Goal: Task Accomplishment & Management: Manage account settings

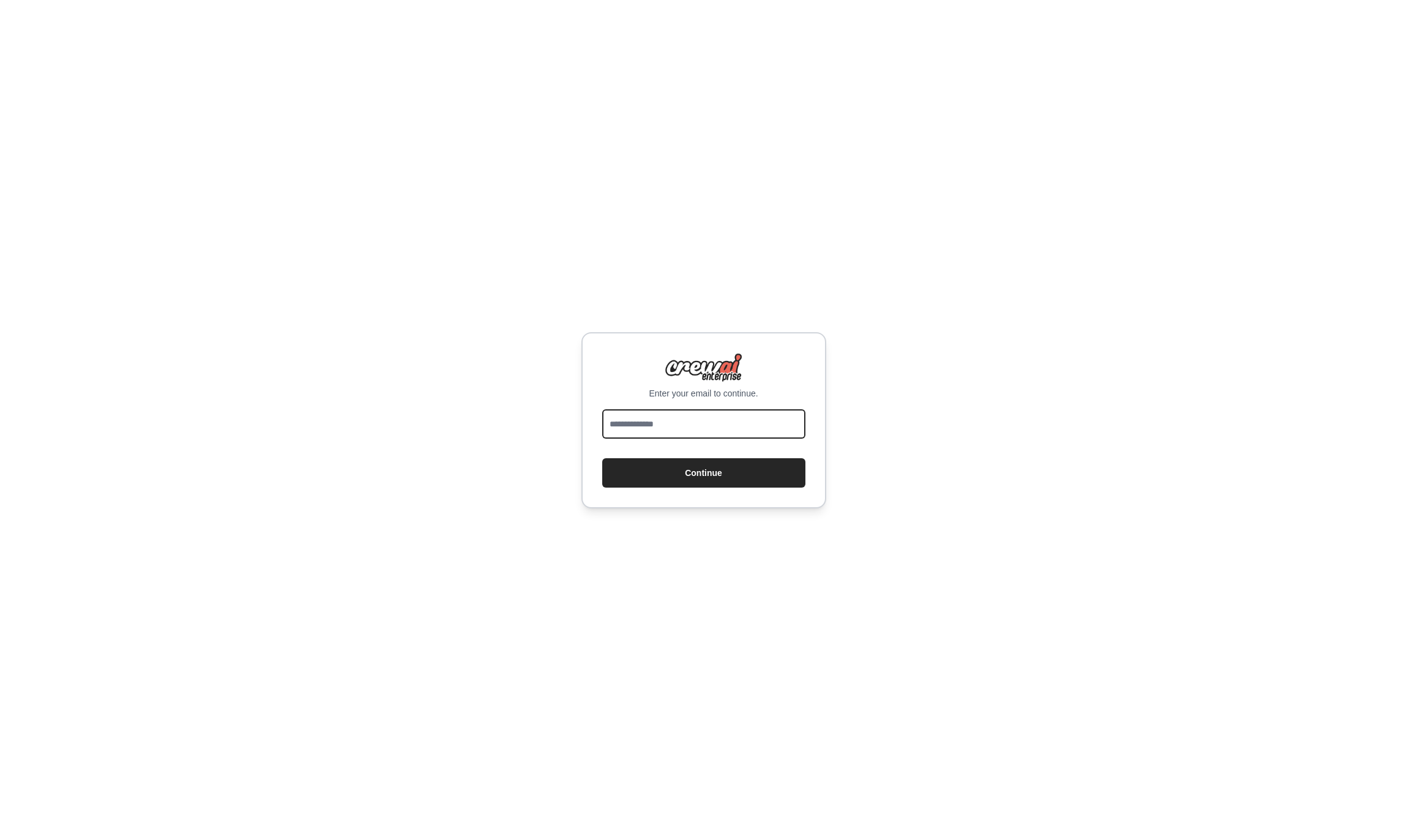
click at [684, 420] on input "email" at bounding box center [703, 424] width 203 height 30
type input "**********"
click at [596, 385] on div "**********" at bounding box center [704, 420] width 245 height 176
click at [669, 473] on button "Continue" at bounding box center [703, 473] width 203 height 30
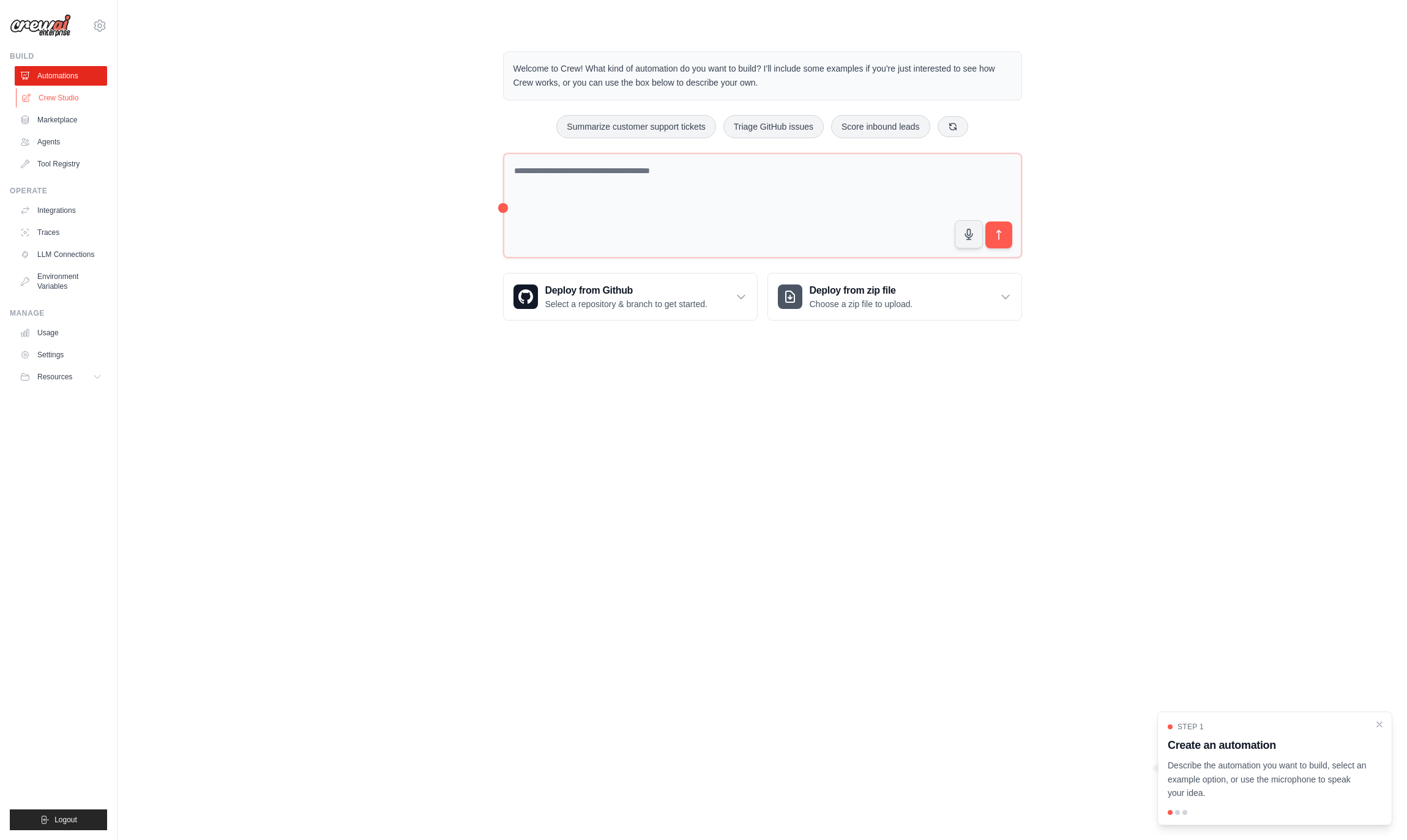
click at [49, 97] on link "Crew Studio" at bounding box center [62, 98] width 92 height 19
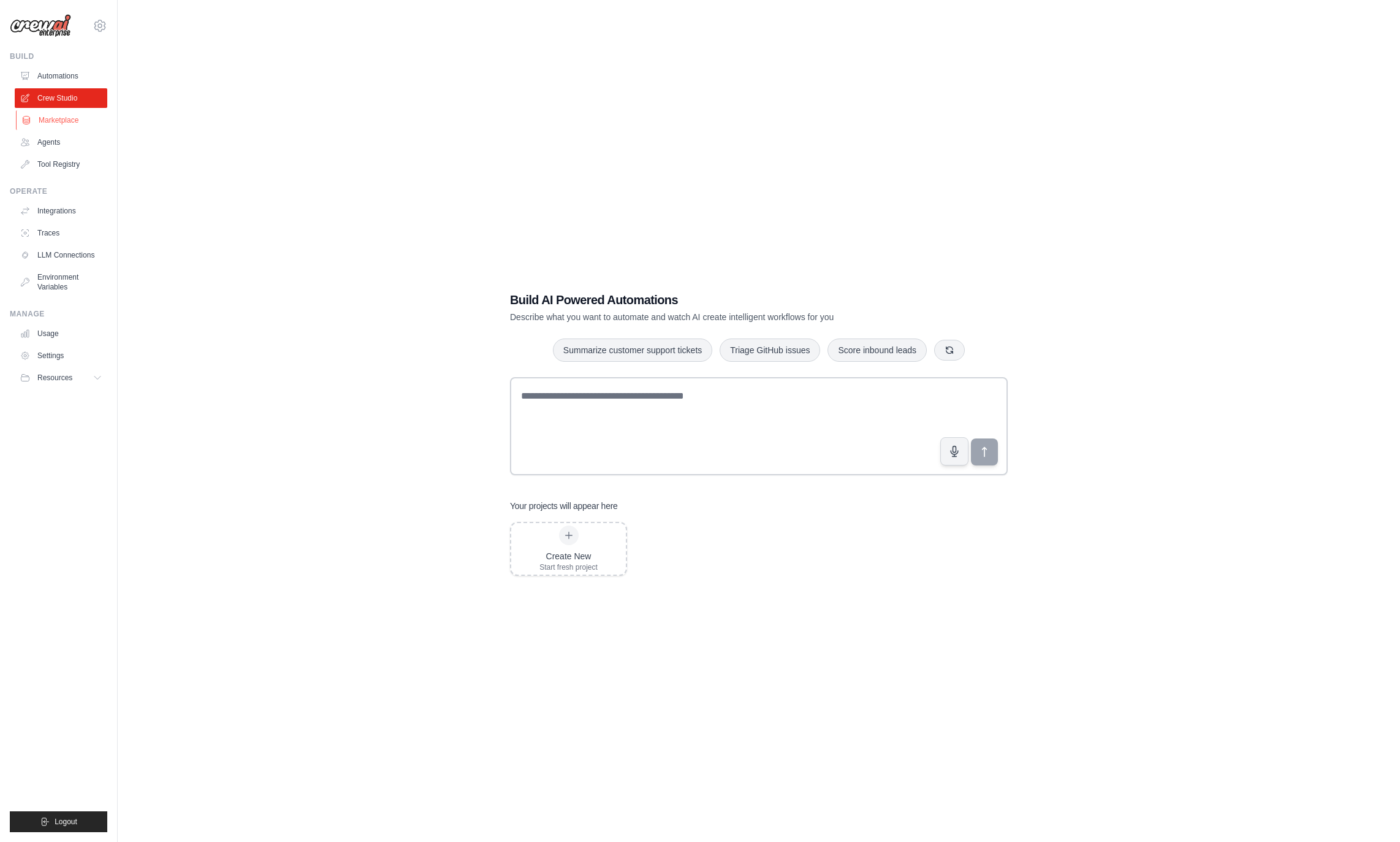
click at [55, 118] on link "Marketplace" at bounding box center [63, 120] width 92 height 19
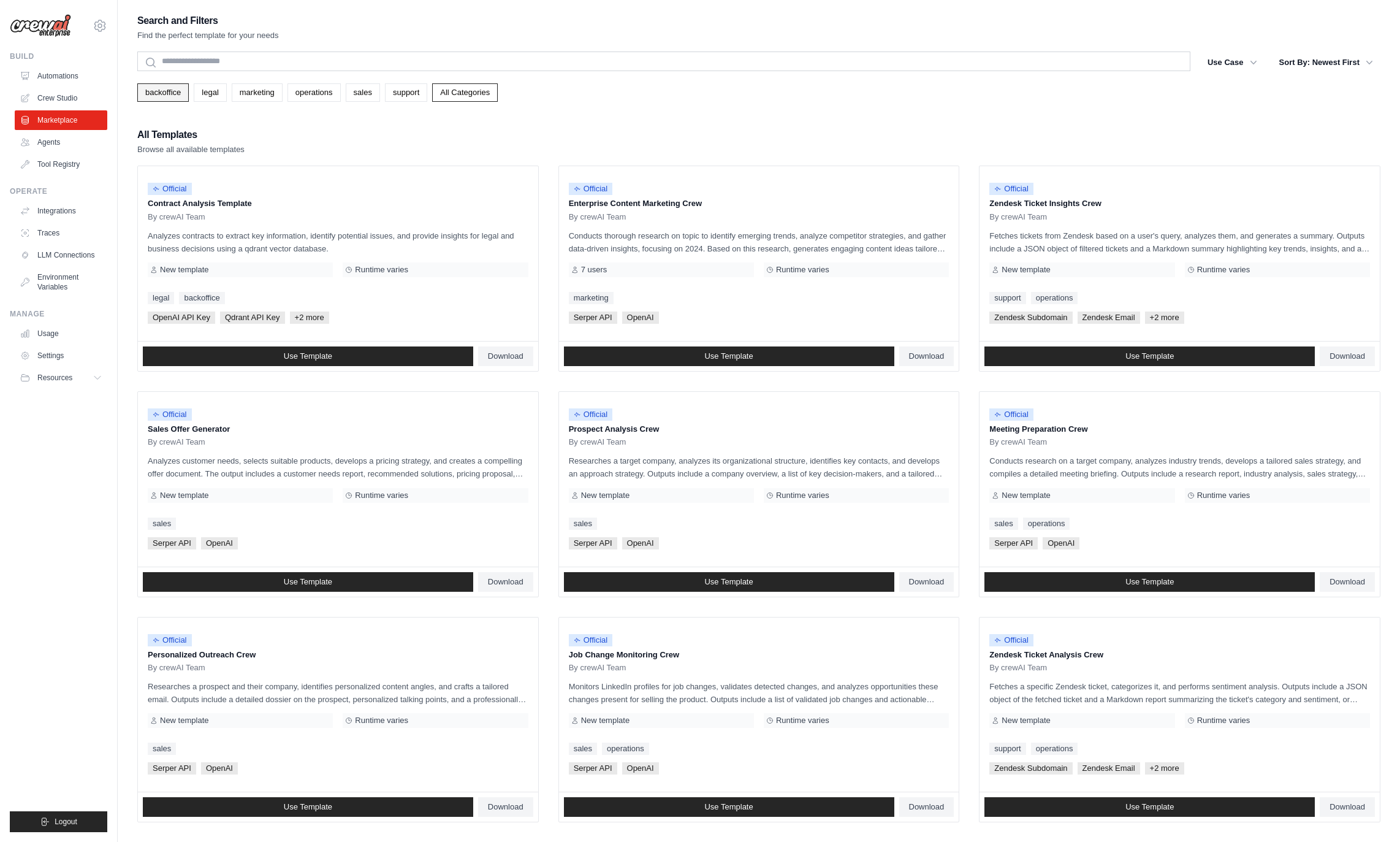
click at [163, 93] on link "backoffice" at bounding box center [163, 92] width 51 height 18
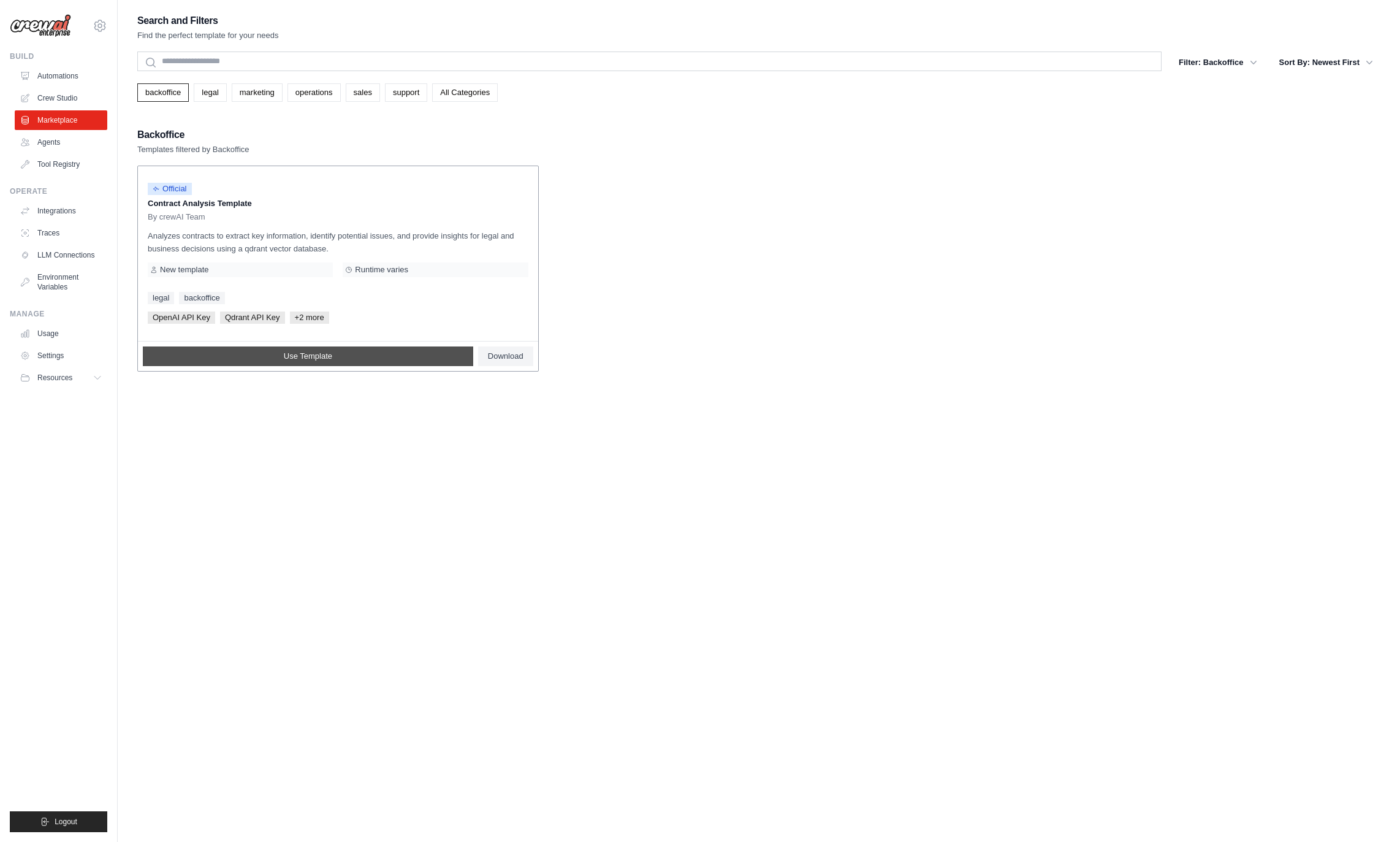
click at [344, 361] on link "Use Template" at bounding box center [307, 356] width 330 height 19
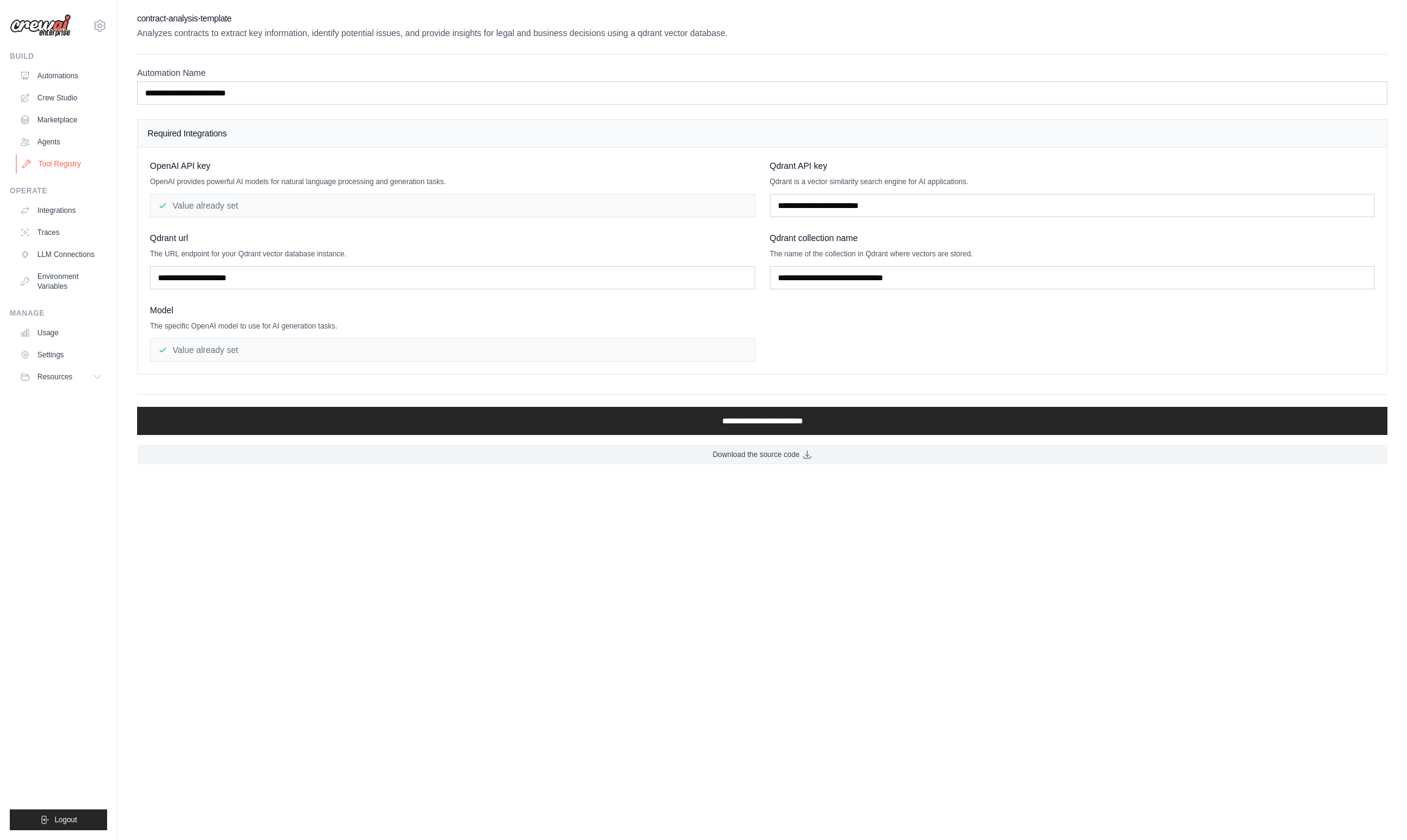
click at [58, 166] on link "Tool Registry" at bounding box center [62, 163] width 92 height 19
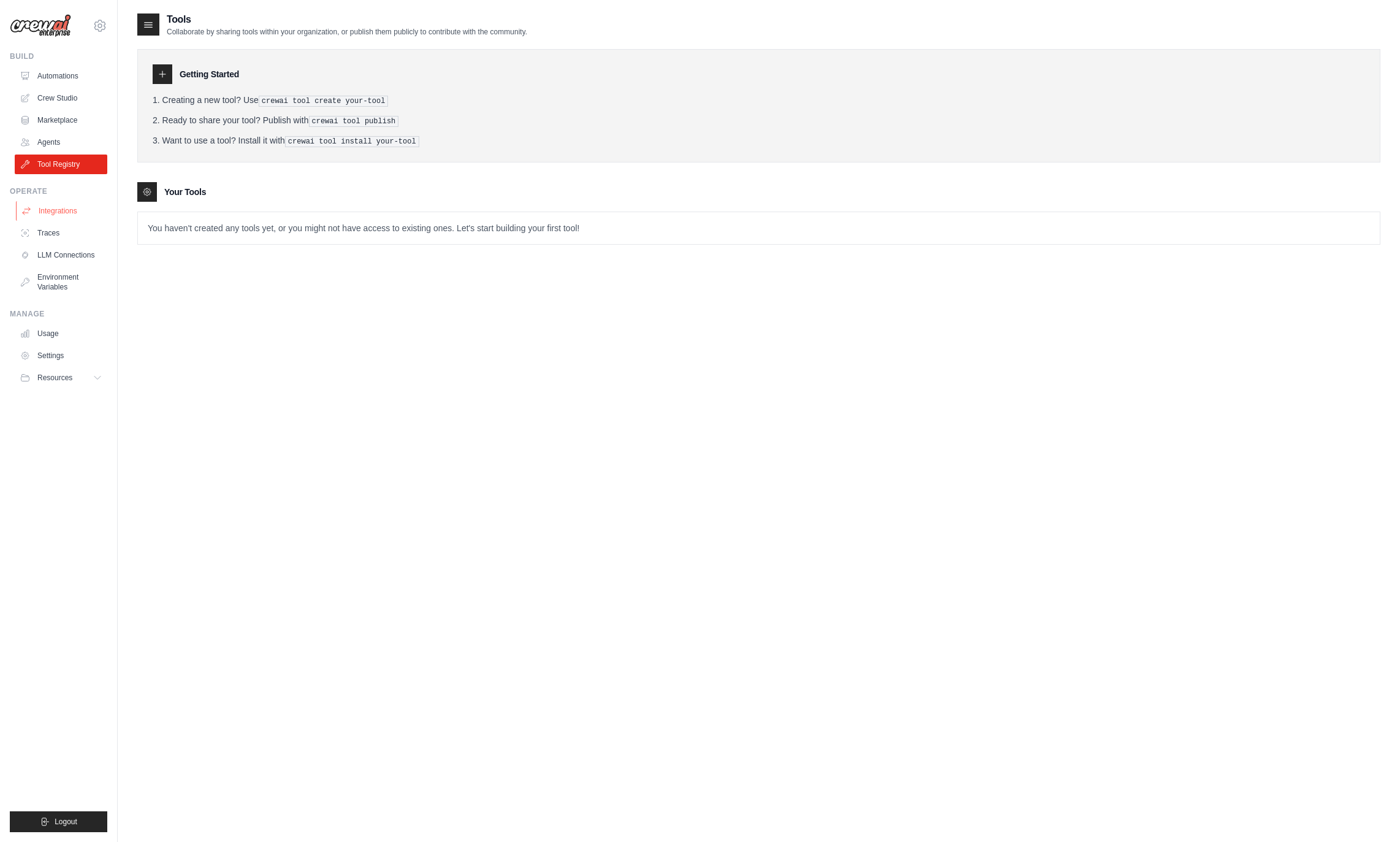
click at [58, 207] on link "Integrations" at bounding box center [63, 211] width 92 height 19
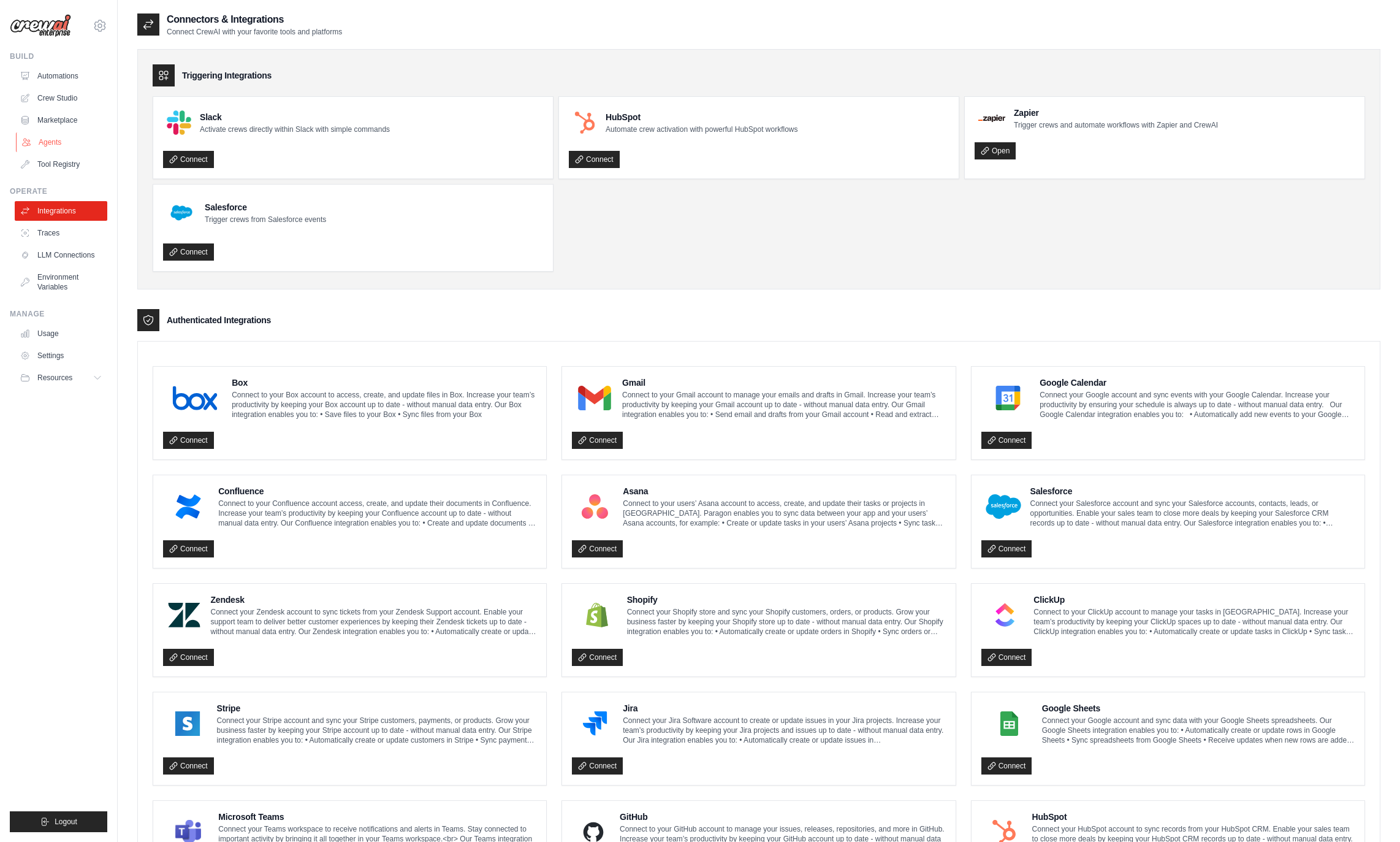
click at [49, 145] on link "Agents" at bounding box center [63, 143] width 92 height 19
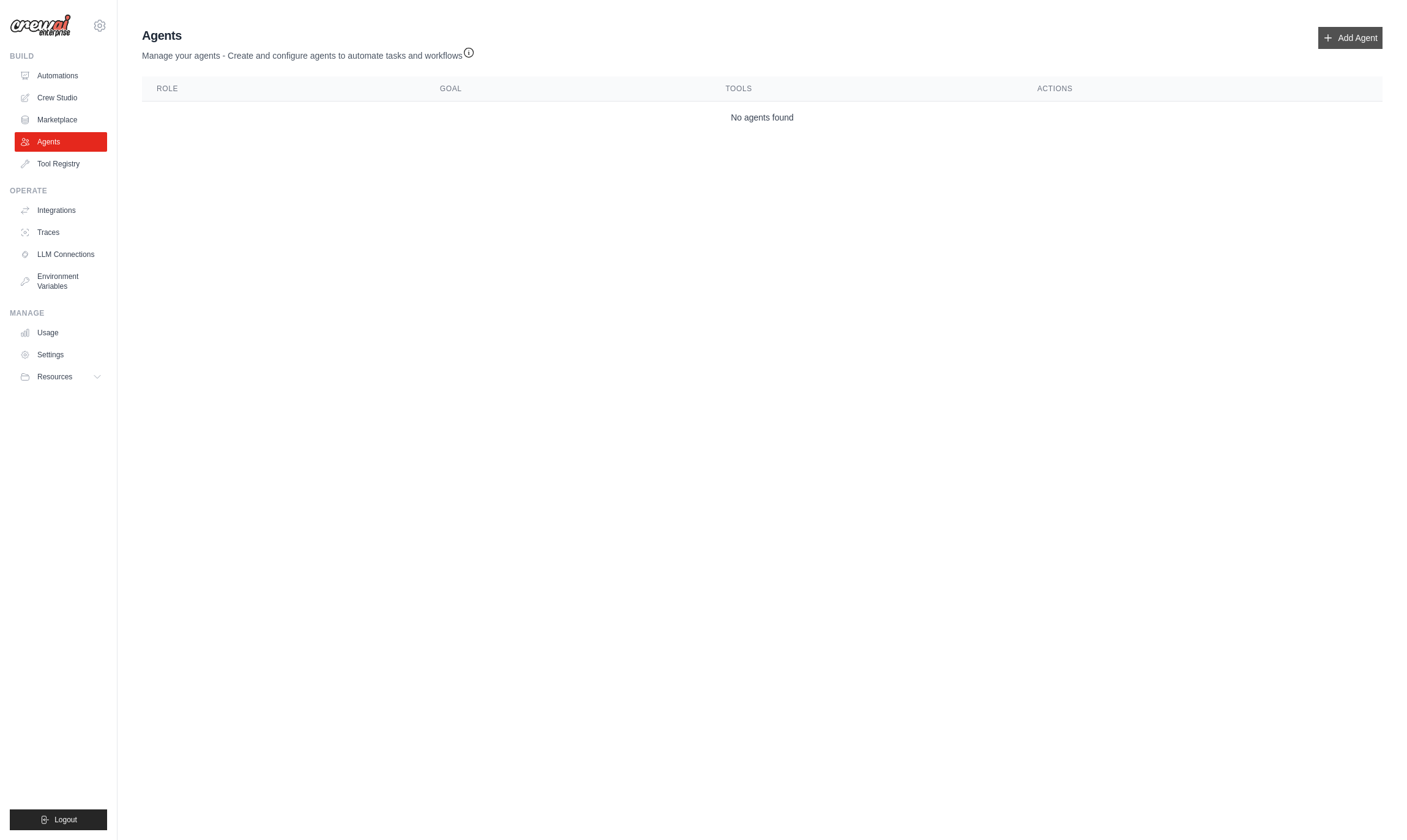
click at [1342, 37] on link "Add Agent" at bounding box center [1349, 37] width 64 height 22
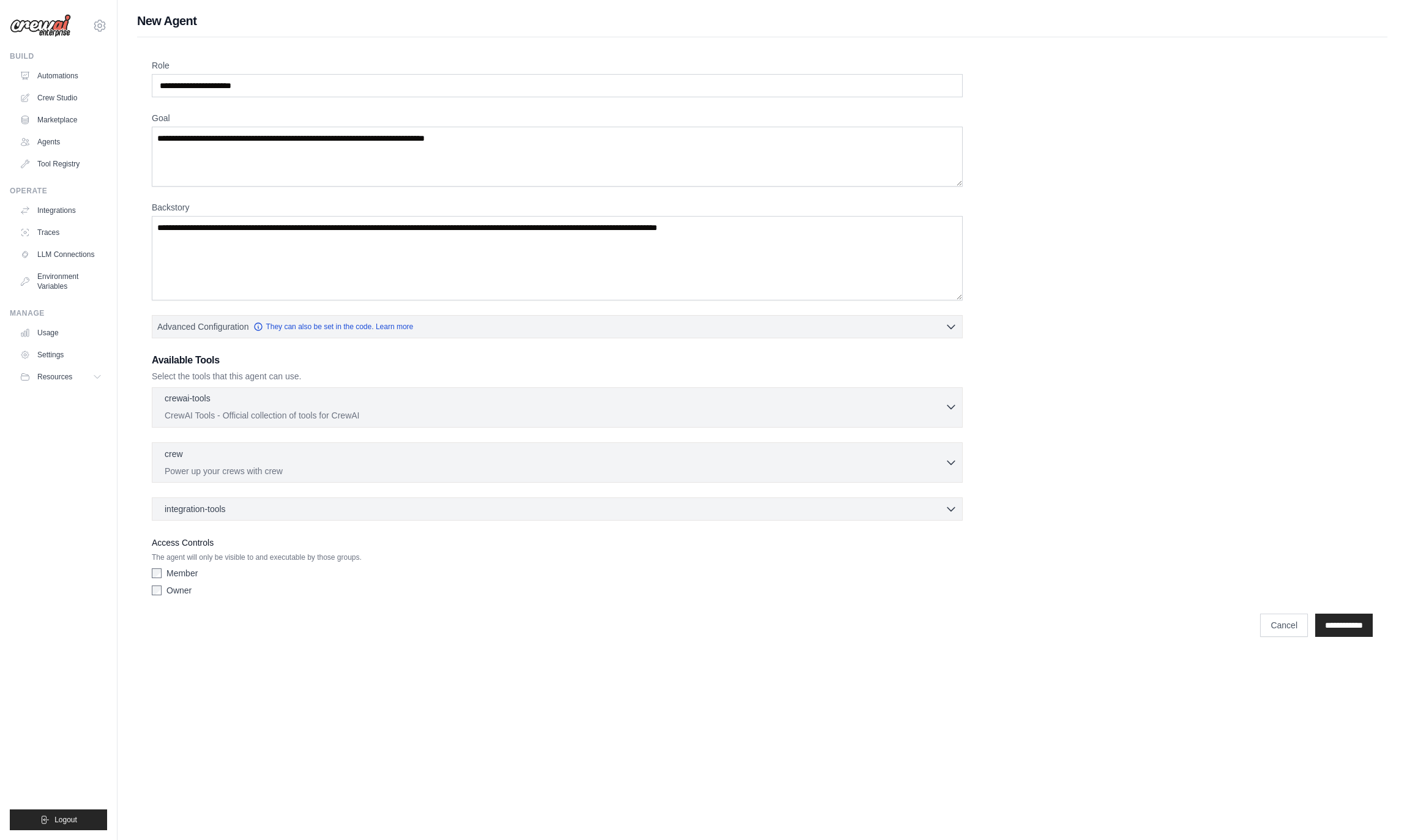
click at [949, 409] on icon "button" at bounding box center [950, 407] width 12 height 12
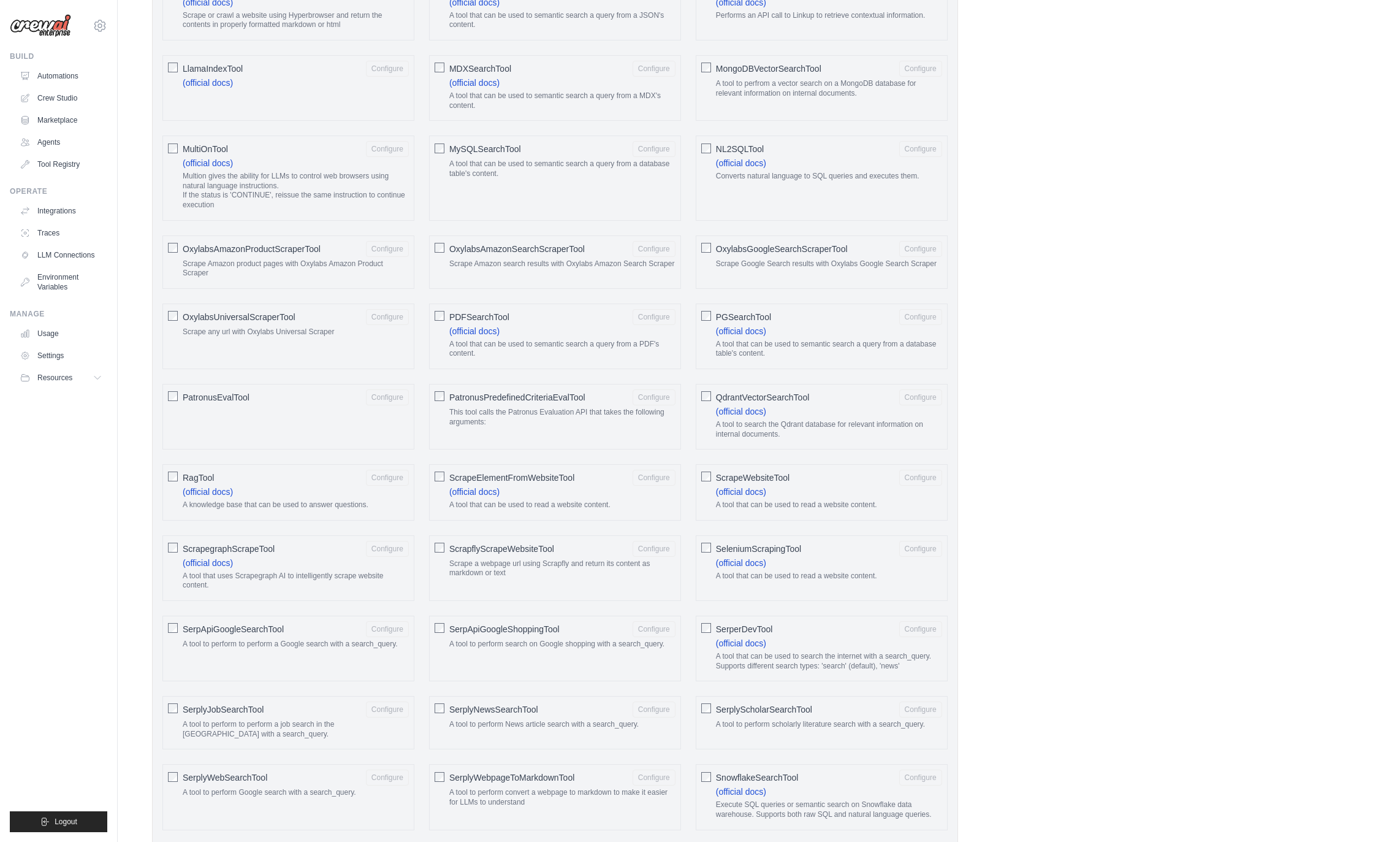
scroll to position [1102, 0]
click at [374, 402] on button "Configure" at bounding box center [387, 400] width 43 height 16
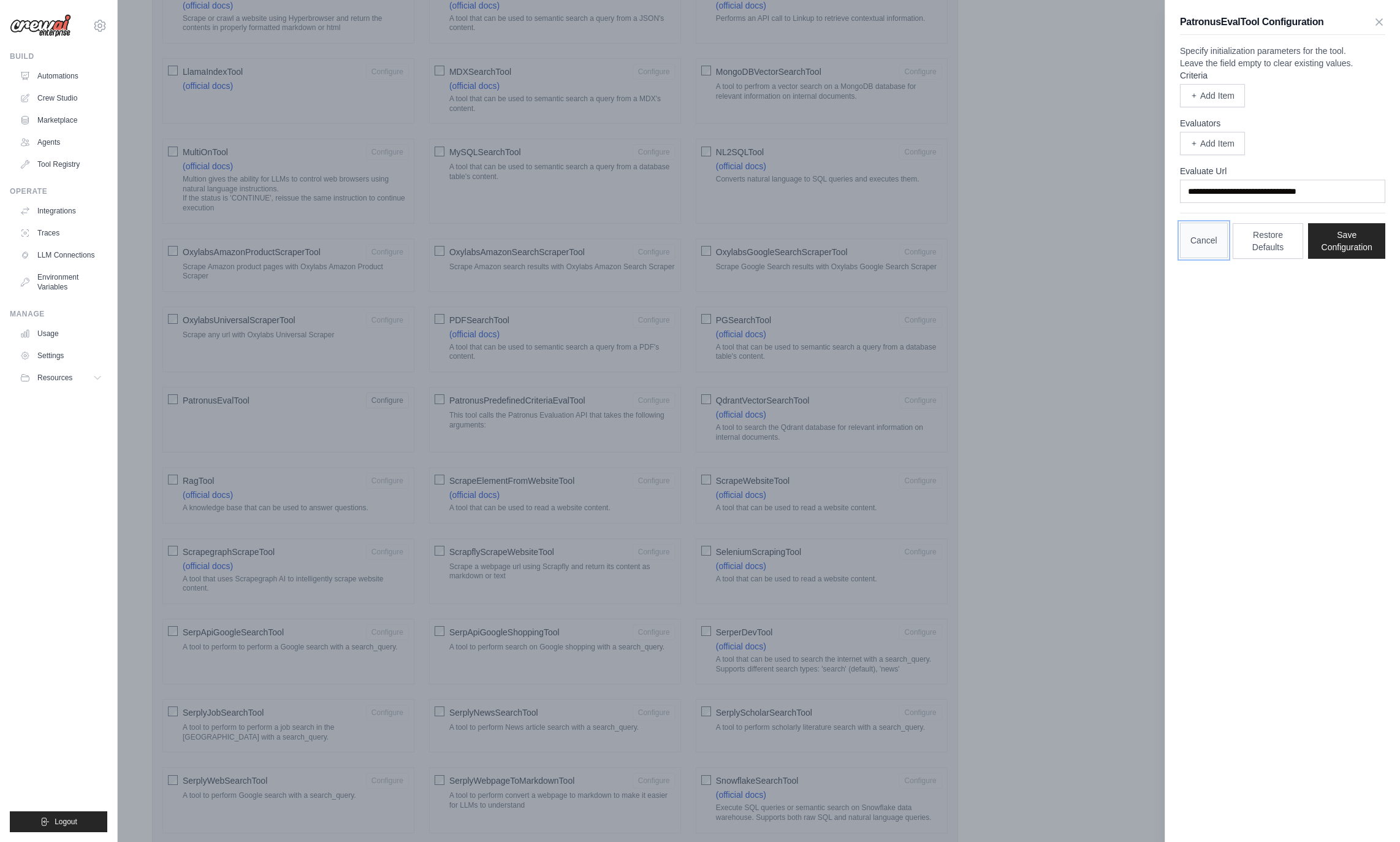
click at [1210, 258] on button "Cancel" at bounding box center [1205, 240] width 48 height 36
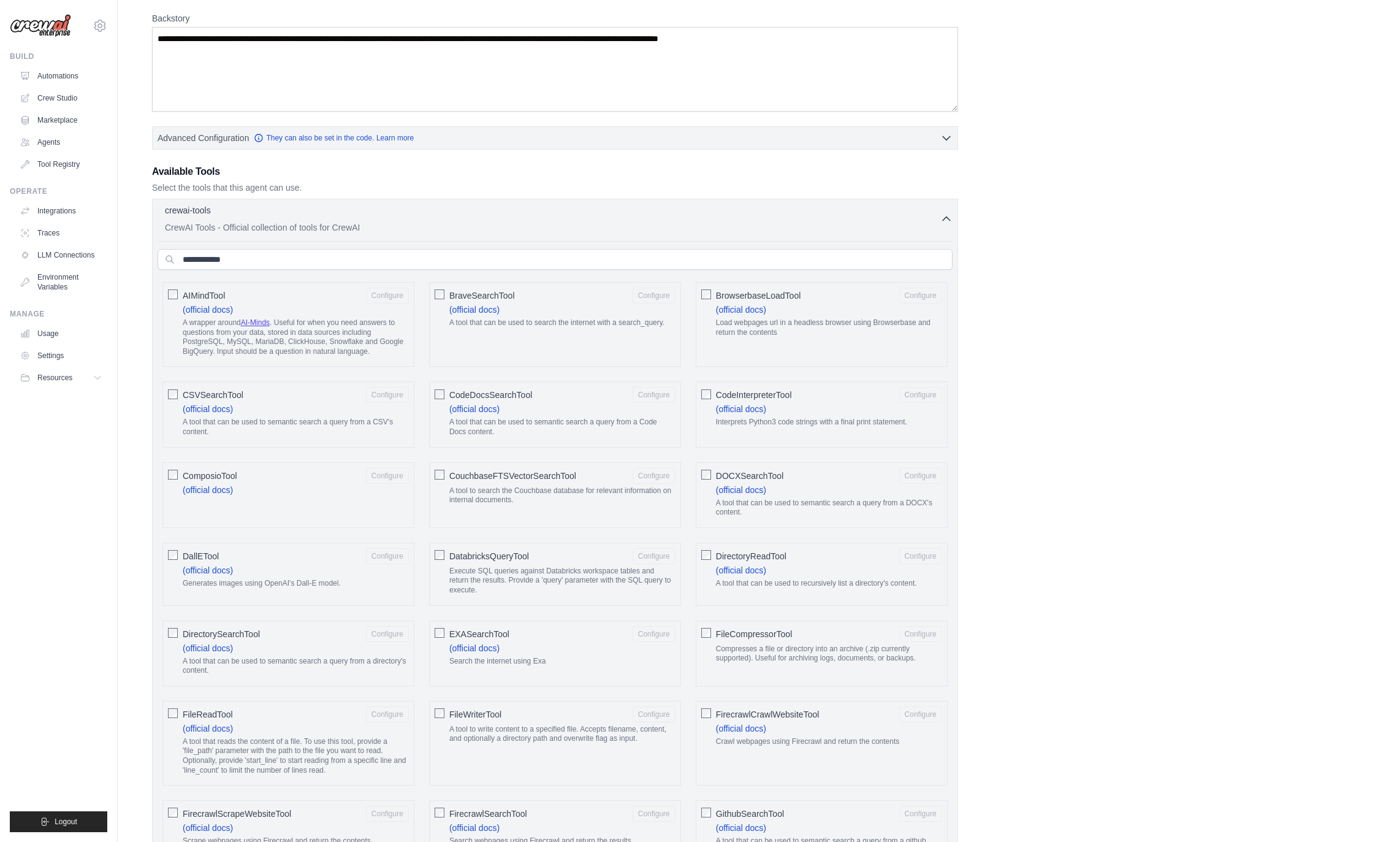
scroll to position [145, 0]
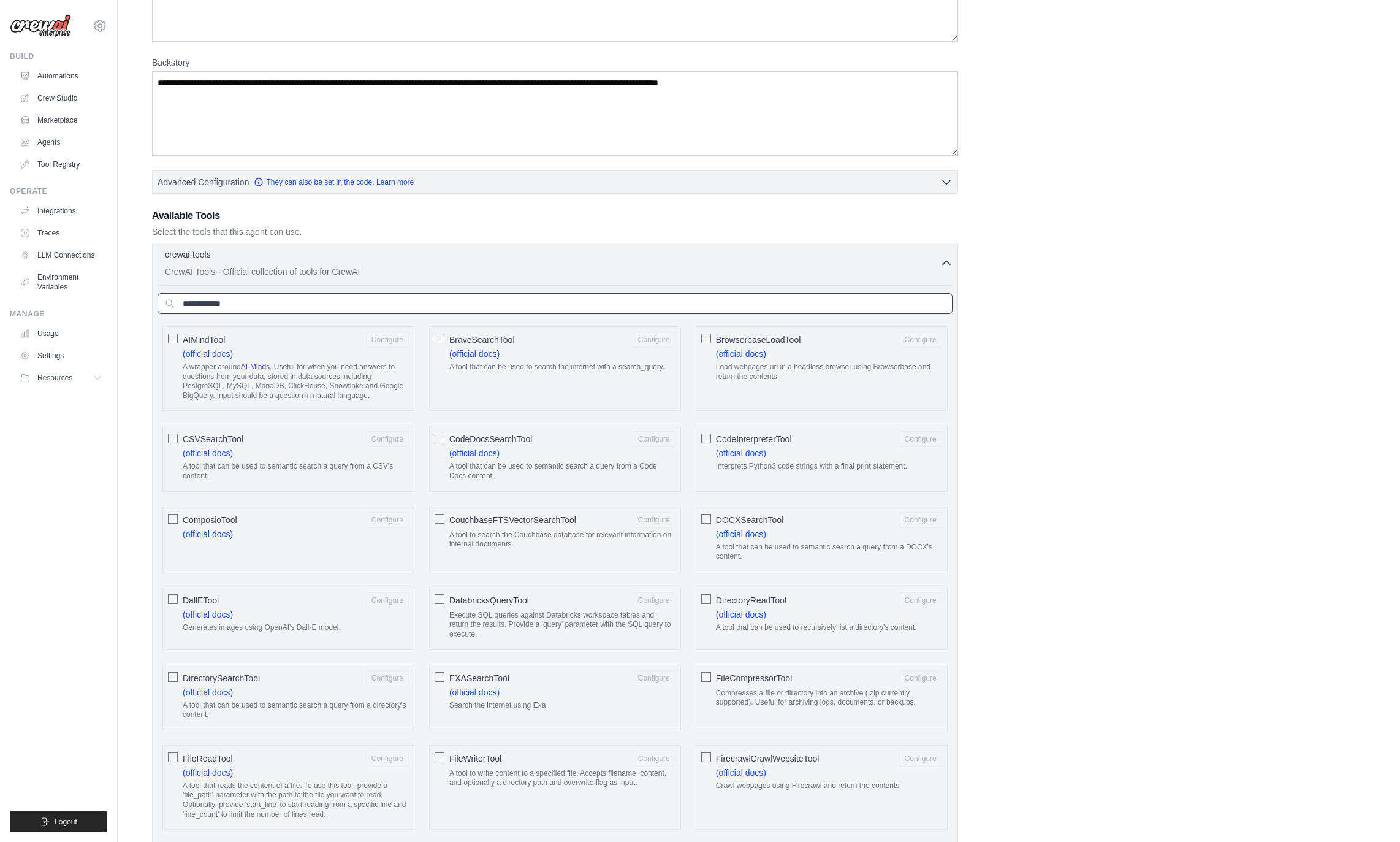
click at [313, 307] on input "text" at bounding box center [556, 303] width 795 height 21
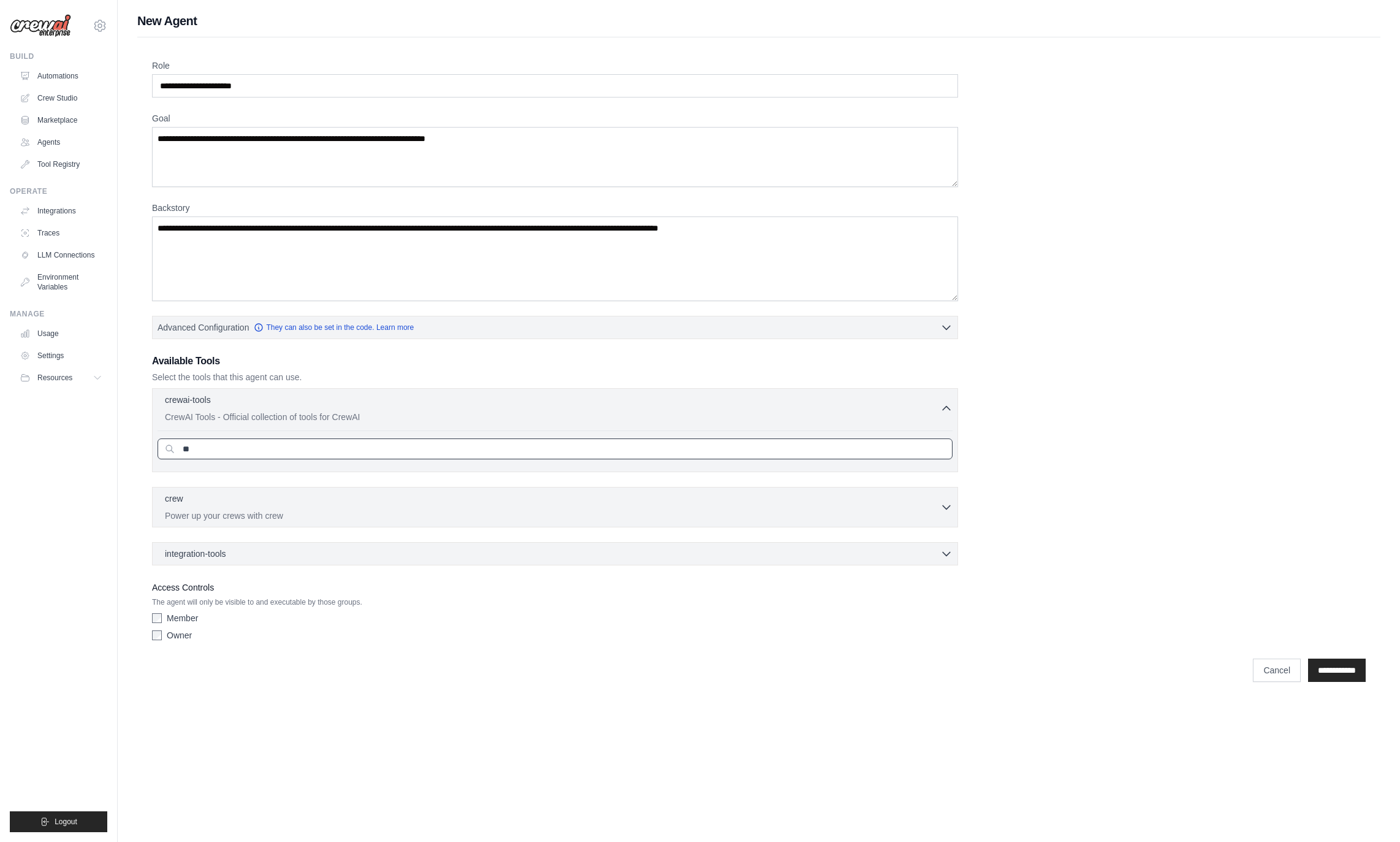
scroll to position [0, 0]
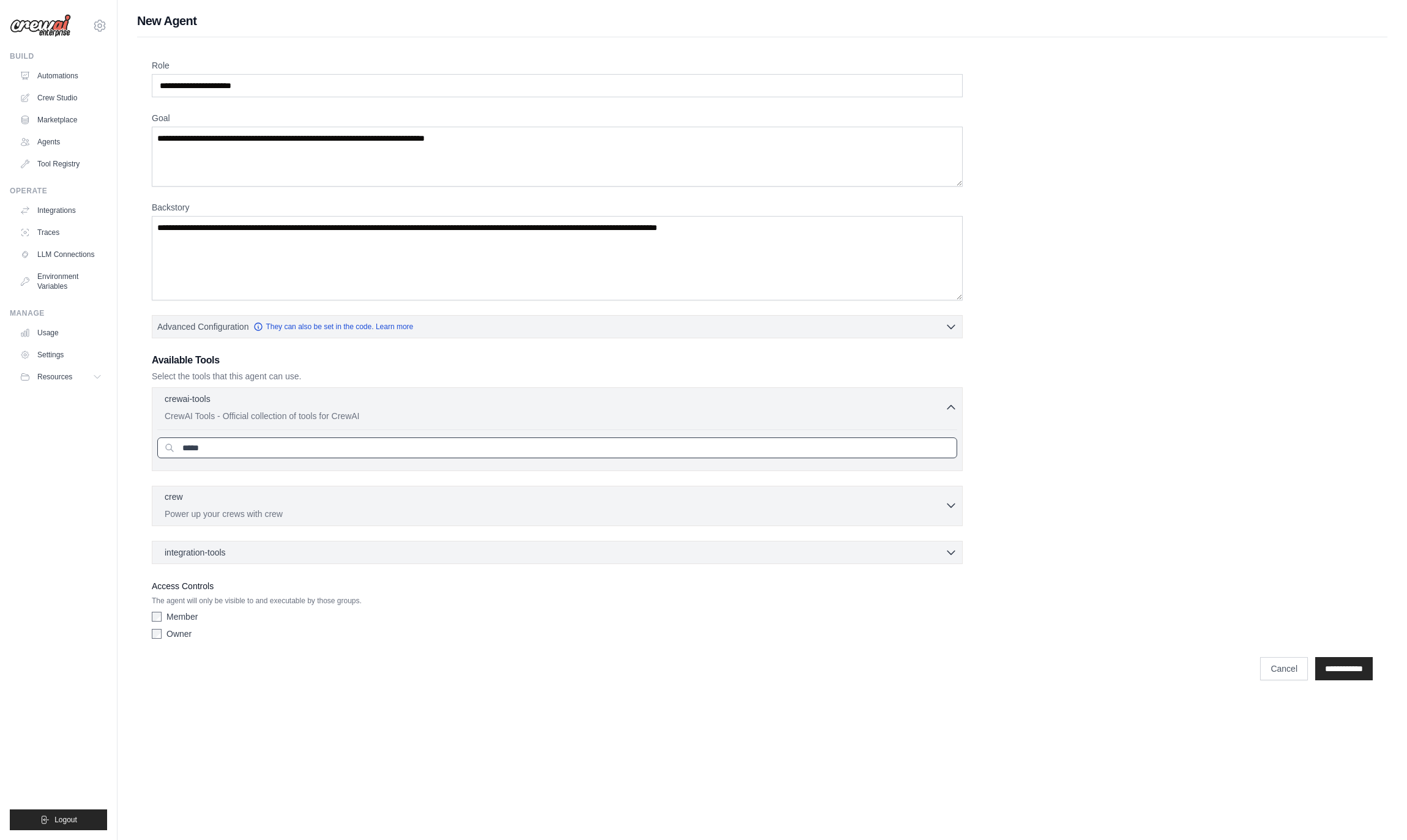
type input "*****"
click at [318, 508] on p "Power up your crews with crew" at bounding box center [555, 513] width 780 height 12
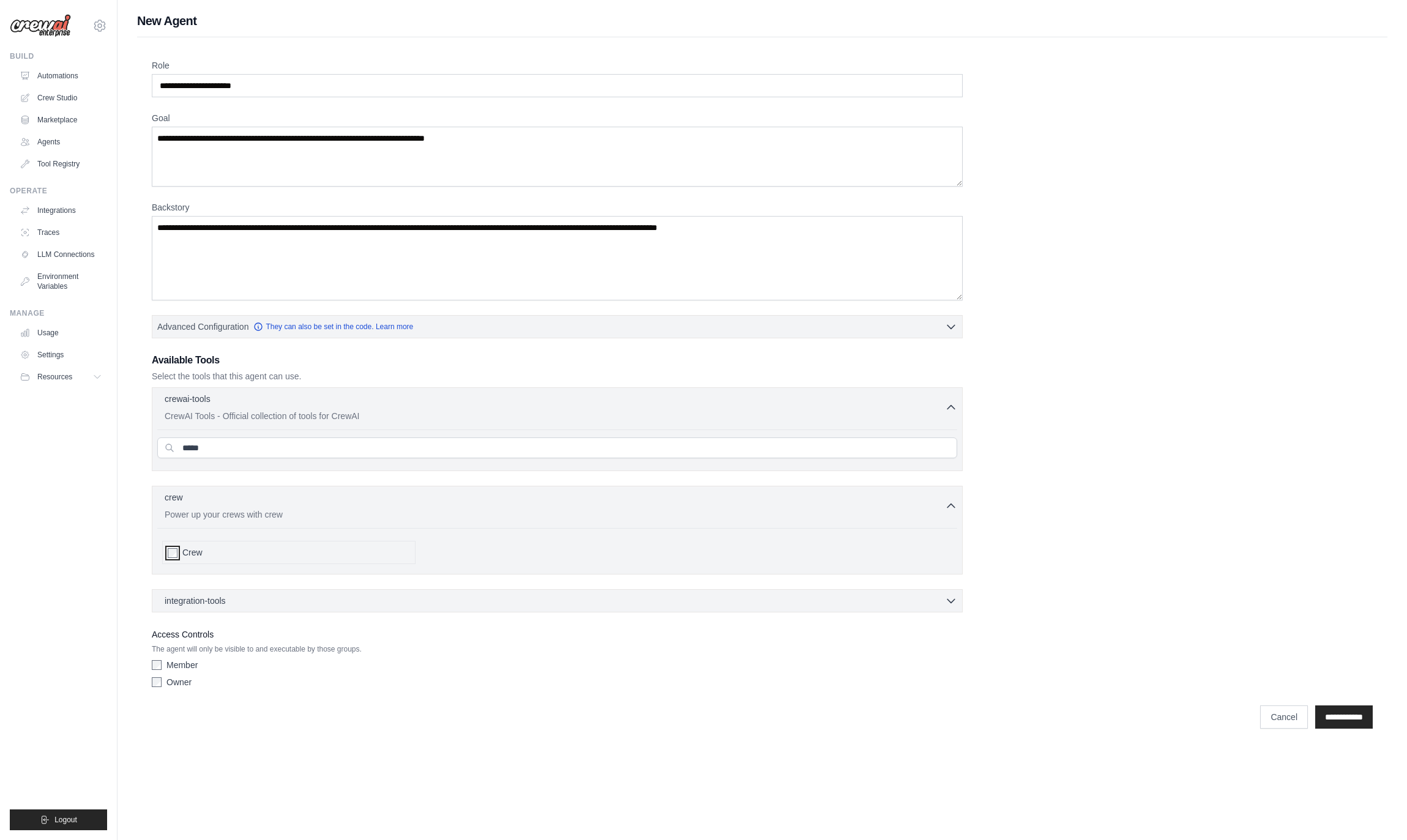
click at [180, 551] on div "Crew" at bounding box center [289, 553] width 254 height 23
click at [226, 597] on span "integration-tools" at bounding box center [195, 600] width 62 height 12
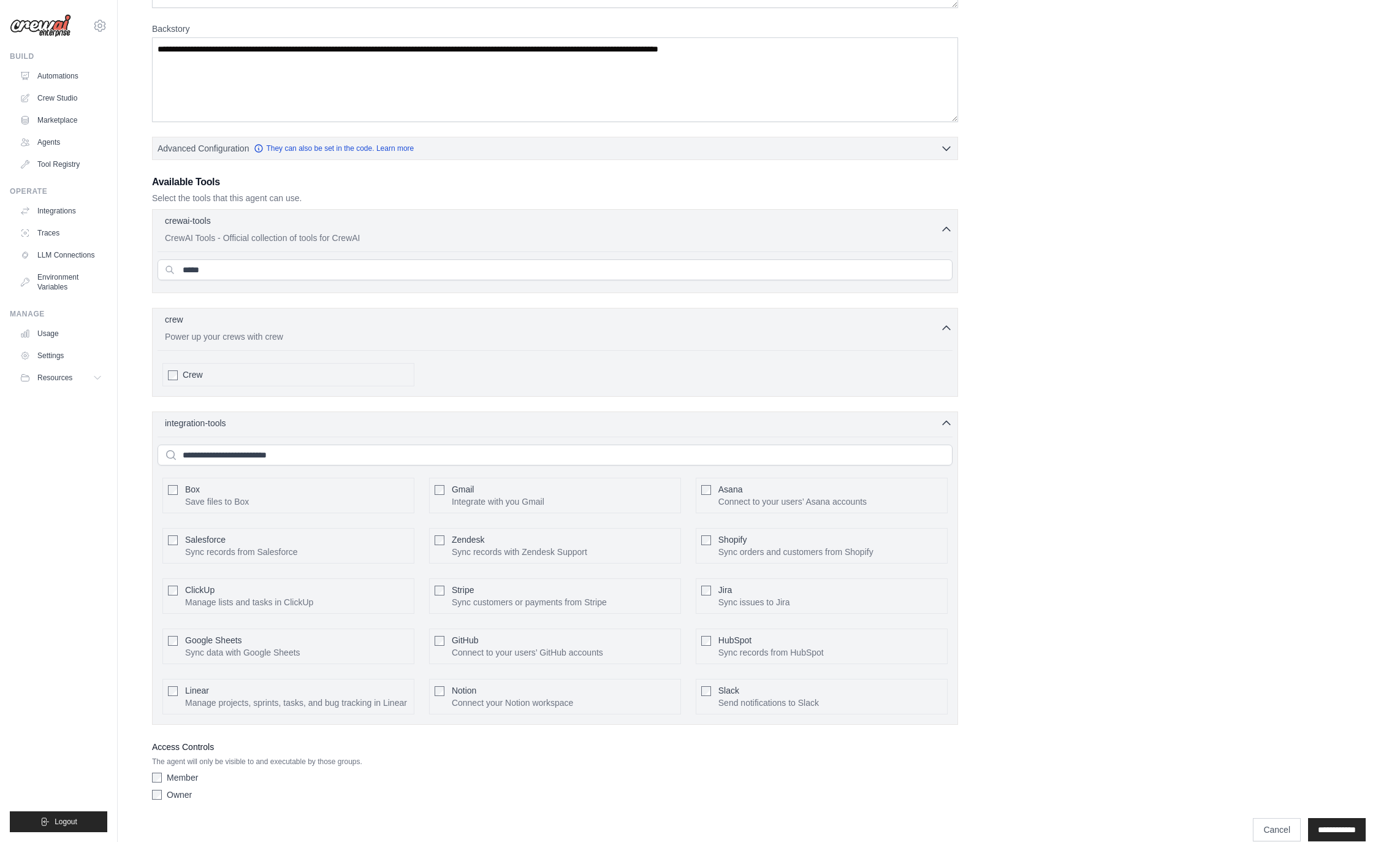
scroll to position [210, 0]
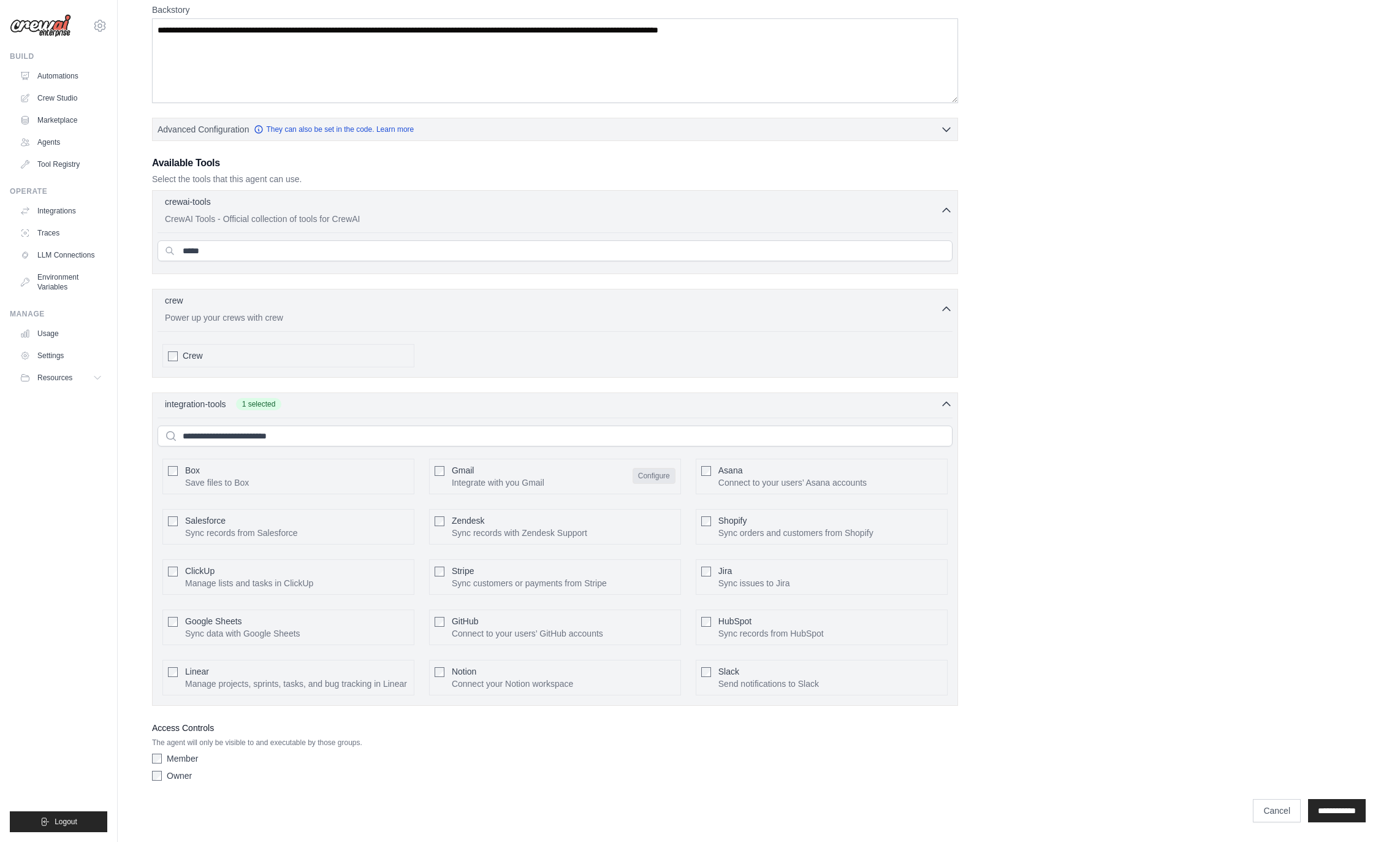
click at [647, 468] on button "Configure" at bounding box center [654, 476] width 43 height 16
